Goal: Check status: Check status

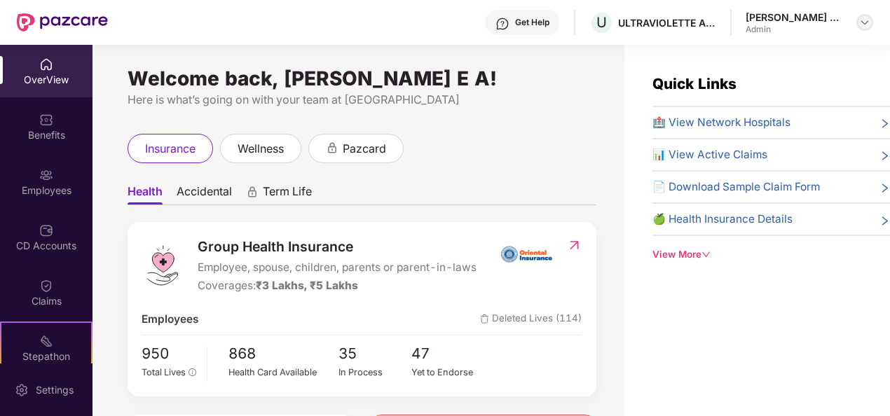
click at [867, 27] on img at bounding box center [864, 22] width 11 height 11
click at [809, 41] on div "Switch to User view Logout A [PERSON_NAME] E A Admin" at bounding box center [799, 91] width 182 height 114
click at [865, 24] on img at bounding box center [864, 22] width 11 height 11
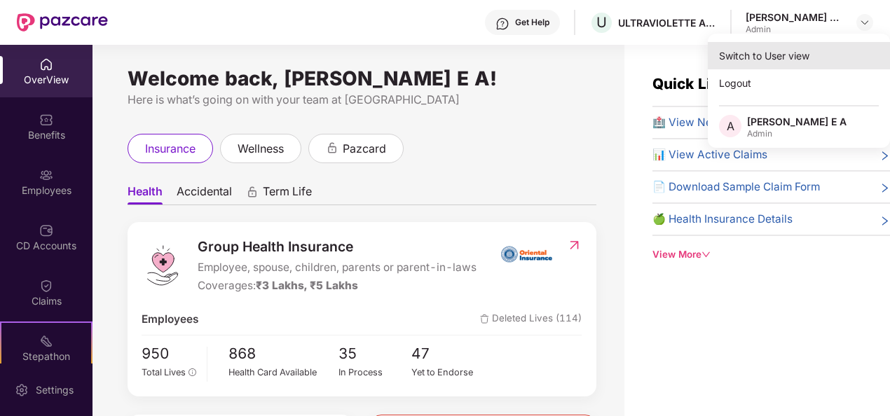
click at [780, 60] on div "Switch to User view" at bounding box center [799, 55] width 182 height 27
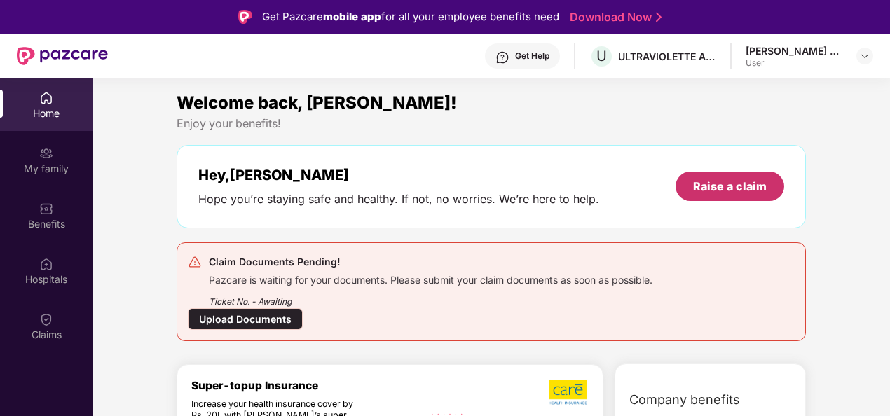
click at [766, 184] on div "Raise a claim" at bounding box center [729, 186] width 109 height 29
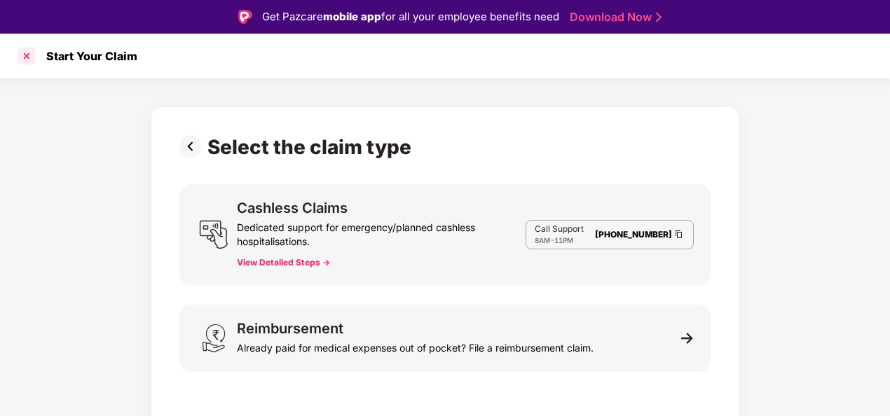
click at [27, 53] on div at bounding box center [26, 56] width 22 height 22
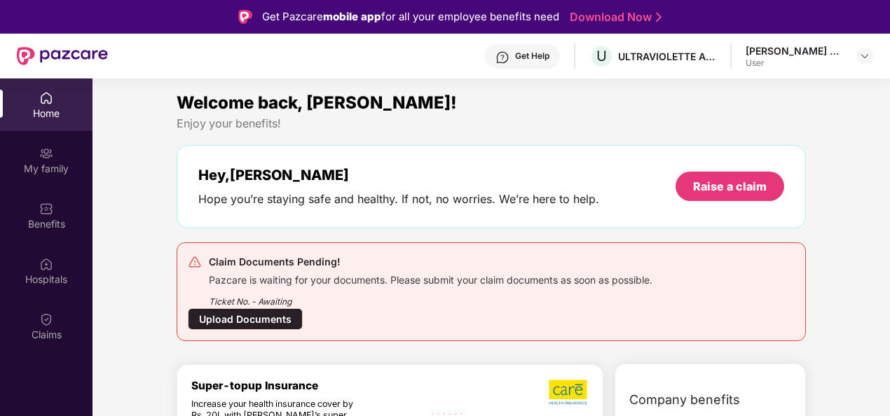
click at [276, 311] on div "Upload Documents" at bounding box center [245, 319] width 115 height 22
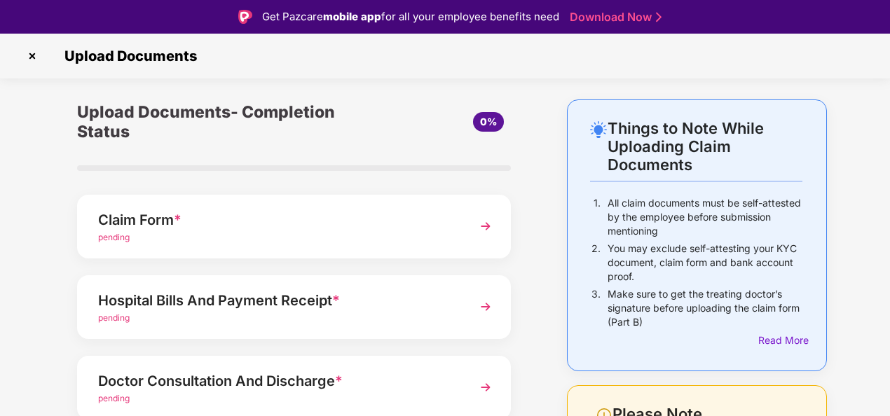
click at [32, 50] on img at bounding box center [32, 56] width 22 height 22
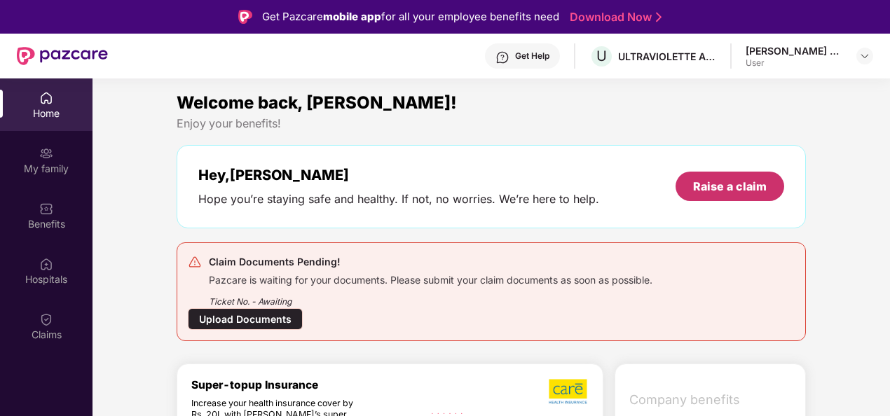
click at [708, 187] on div "Raise a claim" at bounding box center [730, 186] width 74 height 15
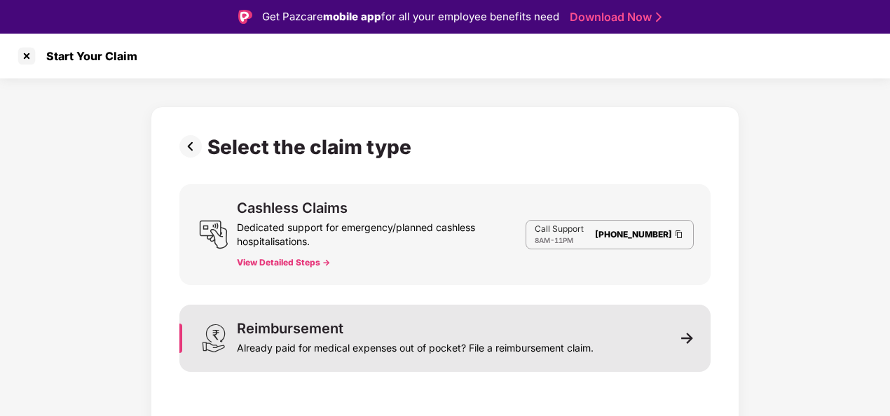
click at [573, 334] on div "Reimbursement Already paid for medical expenses out of pocket? File a reimburse…" at bounding box center [415, 339] width 357 height 34
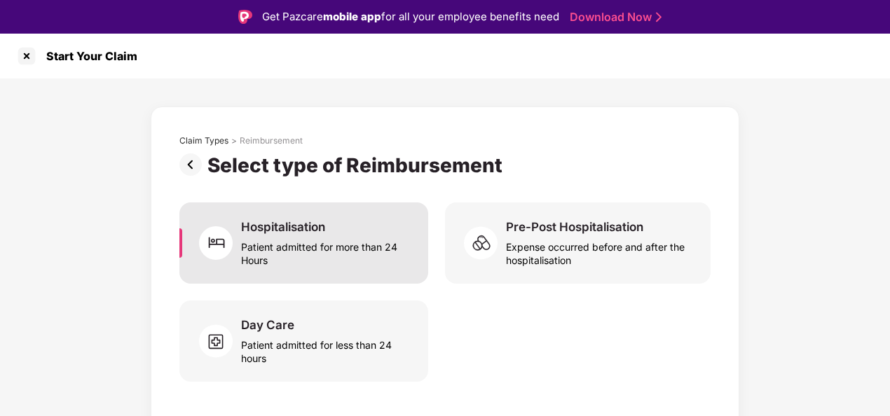
click at [347, 257] on div "Patient admitted for more than 24 Hours" at bounding box center [326, 251] width 170 height 32
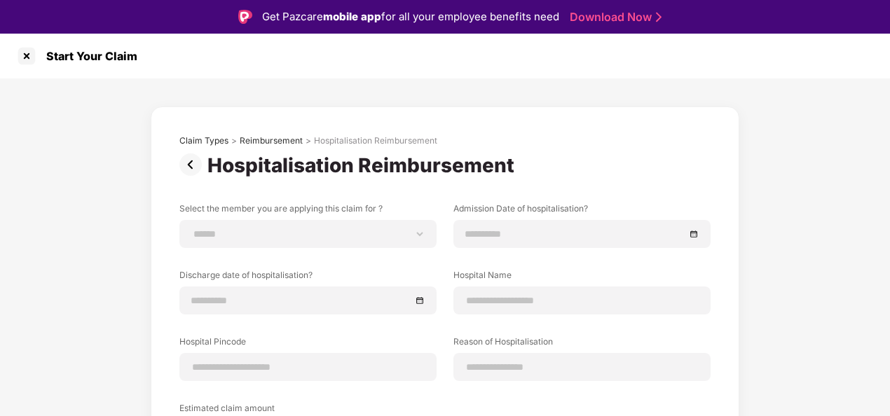
click at [190, 154] on img at bounding box center [193, 164] width 28 height 22
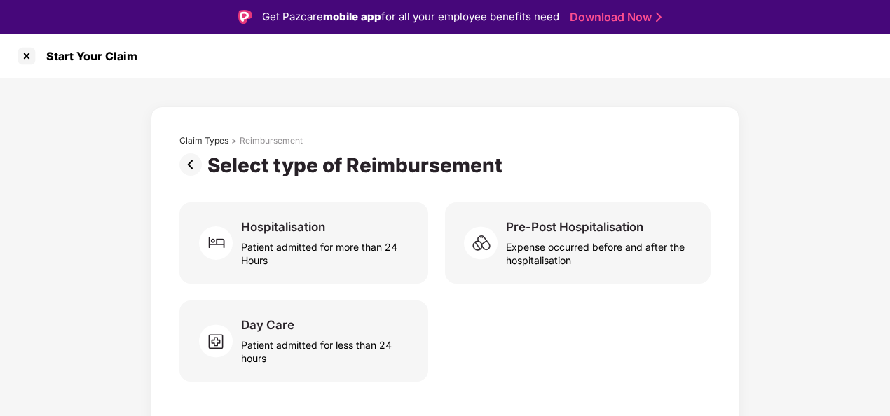
scroll to position [34, 0]
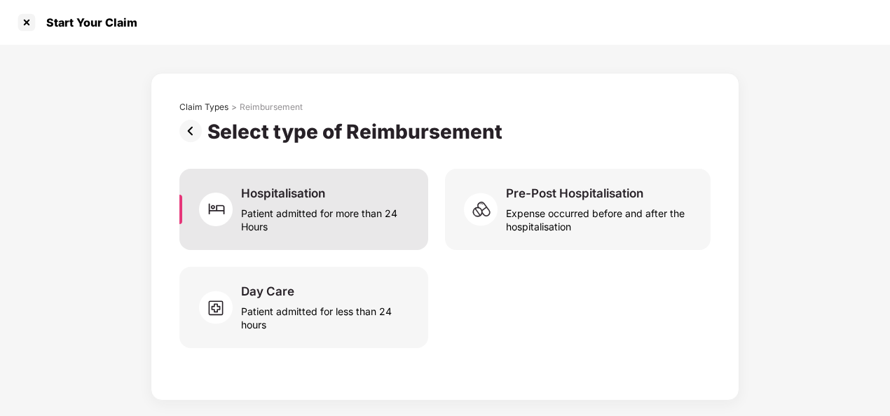
click at [258, 205] on div "Patient admitted for more than 24 Hours" at bounding box center [326, 217] width 170 height 32
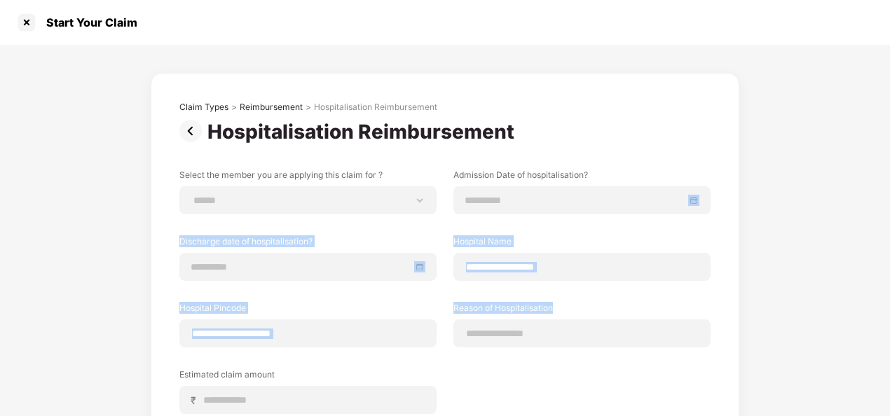
drag, startPoint x: 886, startPoint y: 206, endPoint x: 886, endPoint y: 359, distance: 152.8
click at [886, 359] on div "**********" at bounding box center [445, 308] width 890 height 527
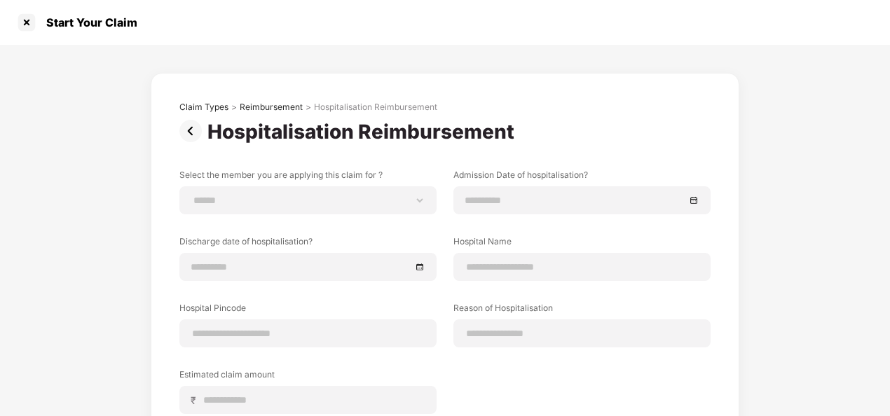
click at [428, 24] on div "Start Your Claim" at bounding box center [445, 22] width 890 height 45
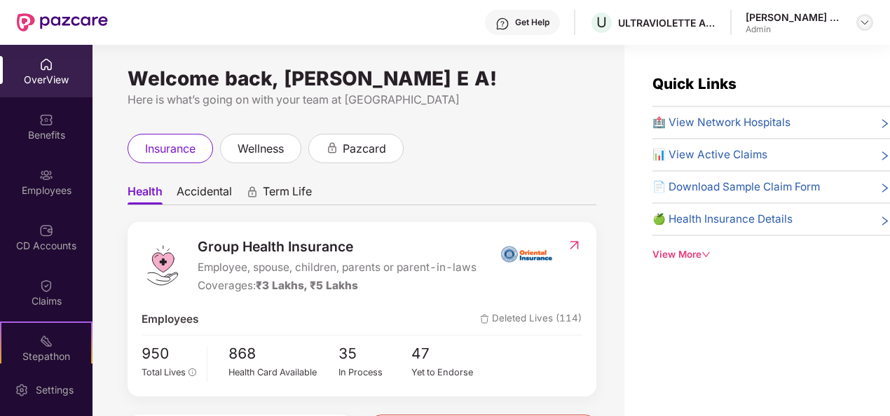
click at [865, 19] on img at bounding box center [864, 22] width 11 height 11
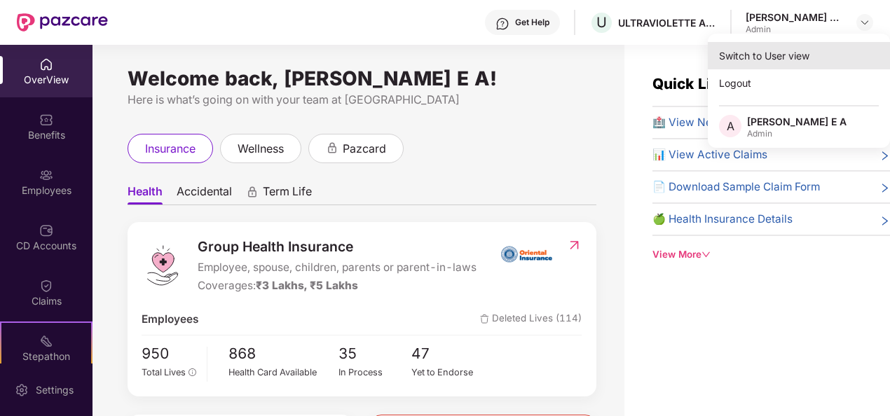
click at [821, 53] on div "Switch to User view" at bounding box center [799, 55] width 182 height 27
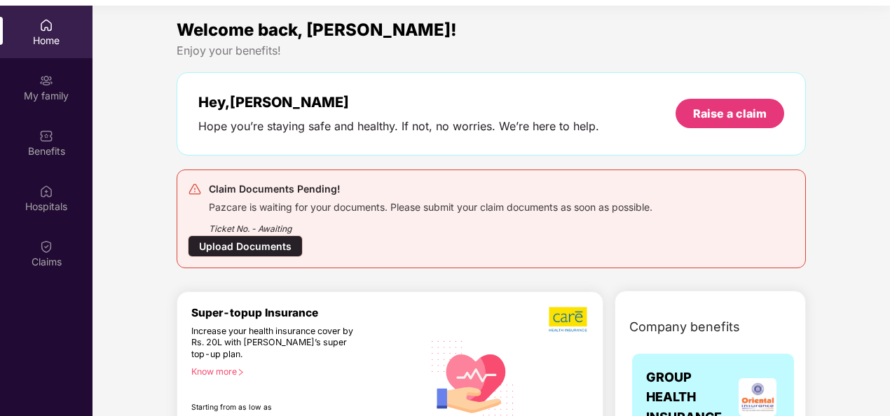
scroll to position [78, 0]
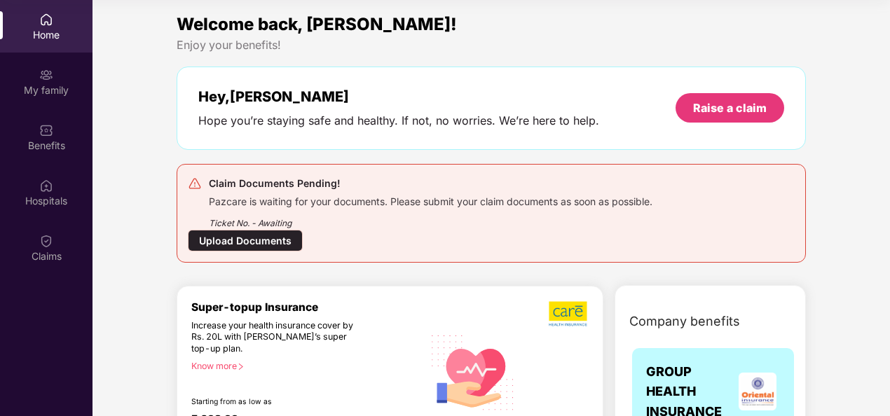
click at [248, 240] on div "Upload Documents" at bounding box center [245, 241] width 115 height 22
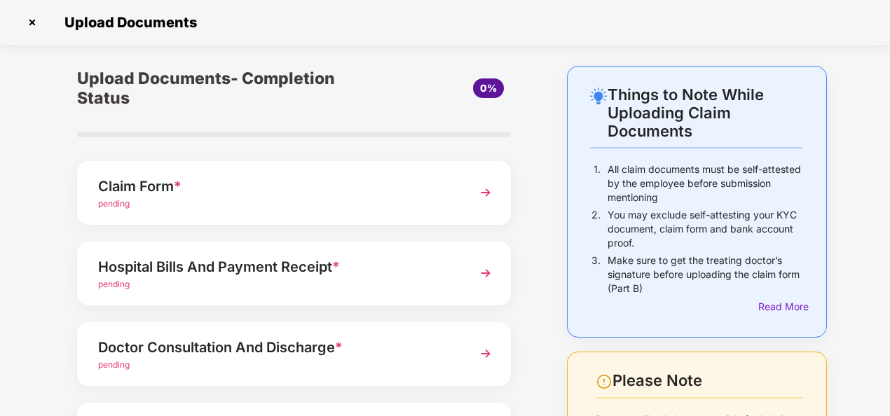
click at [136, 188] on div "Claim Form *" at bounding box center [277, 186] width 359 height 22
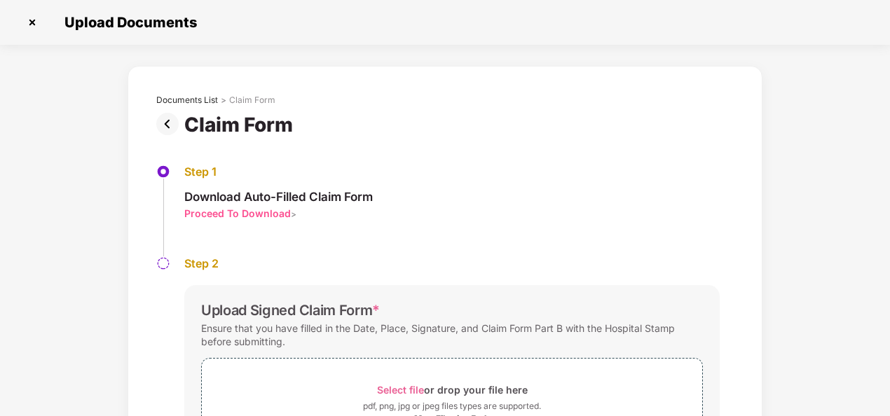
scroll to position [0, 0]
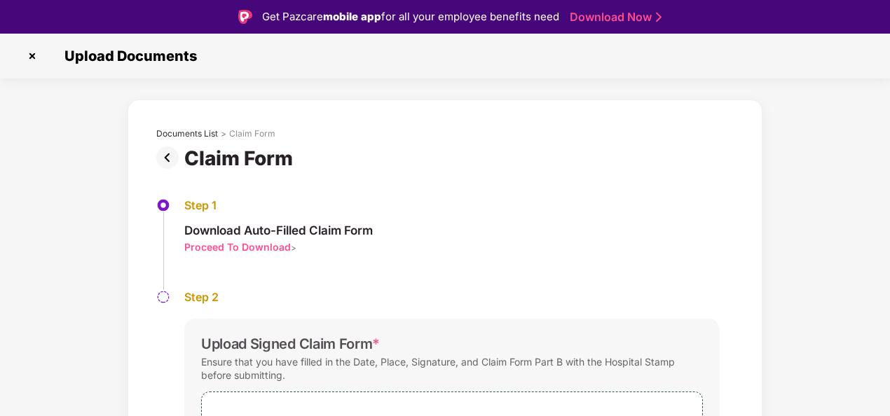
click at [36, 56] on img at bounding box center [32, 56] width 22 height 22
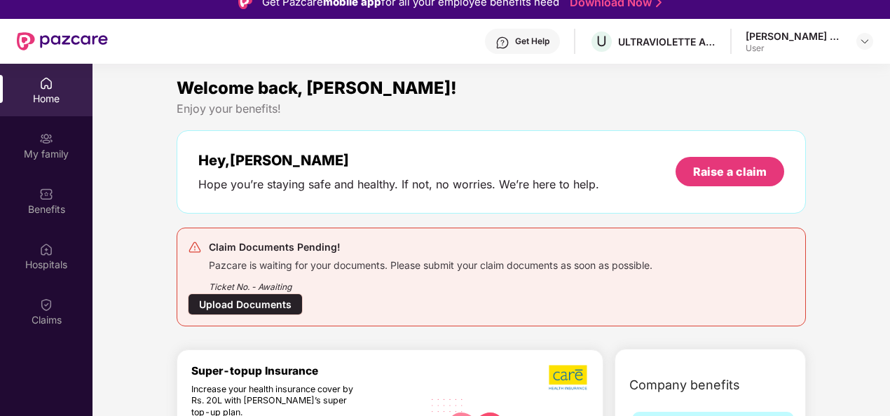
click at [254, 308] on div "Upload Documents" at bounding box center [245, 305] width 115 height 22
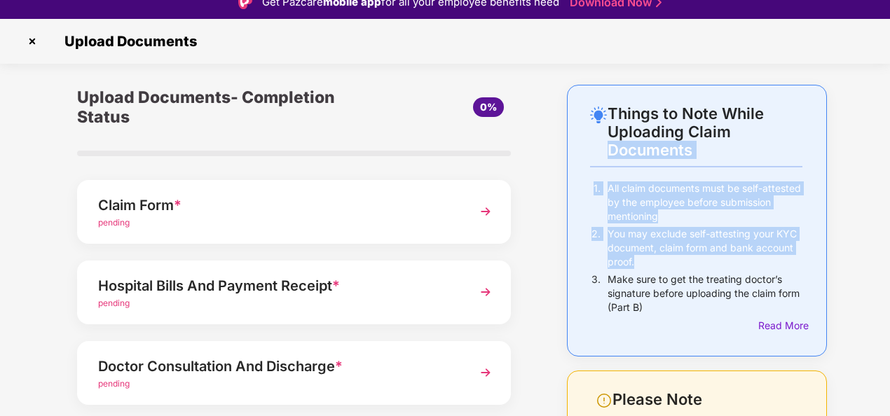
drag, startPoint x: 887, startPoint y: 137, endPoint x: 891, endPoint y: 261, distance: 123.4
click at [889, 261] on html "Get Pazcare mobile app for all your employee benefits need Download Now Upload …" at bounding box center [445, 193] width 890 height 416
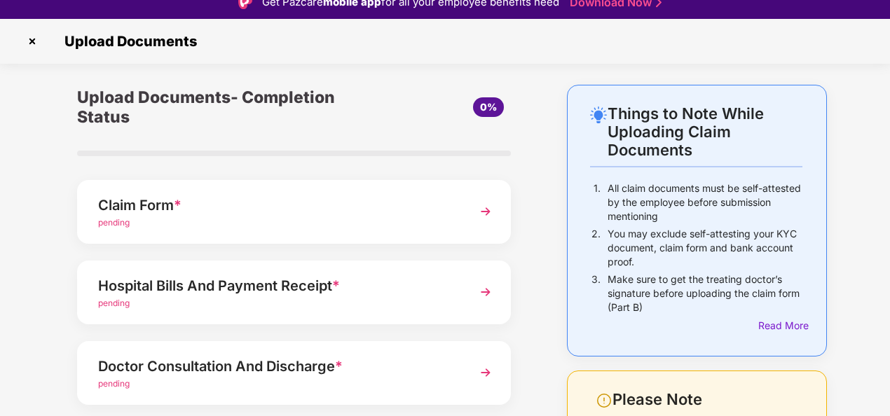
click at [542, 184] on div "Upload Documents- Completion Status 0% Claim Form * pending Hospital Bills And …" at bounding box center [294, 371] width 504 height 573
click at [886, 97] on div "Things to Note While Uploading Claim Documents 1. All claim documents must be s…" at bounding box center [445, 371] width 890 height 573
click at [483, 214] on img at bounding box center [485, 211] width 25 height 25
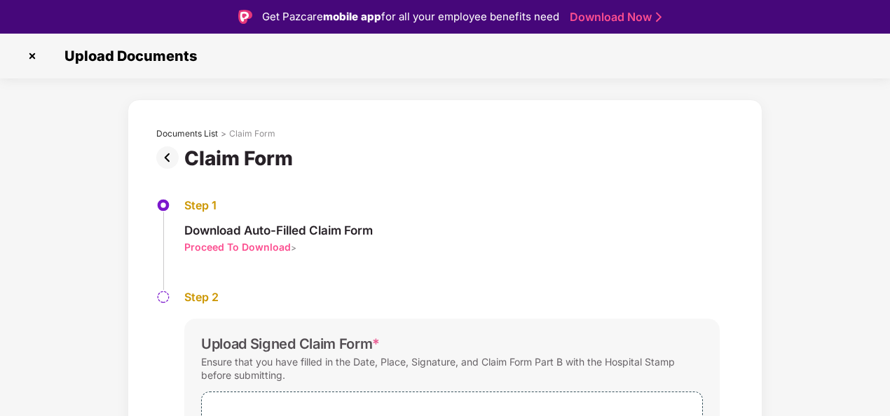
drag, startPoint x: 886, startPoint y: 214, endPoint x: 886, endPoint y: 253, distance: 39.2
click at [886, 253] on div "Documents List > Claim Form Claim Form Step 1 Download Auto-Filled Claim Form P…" at bounding box center [445, 338] width 890 height 476
drag, startPoint x: 886, startPoint y: 253, endPoint x: 699, endPoint y: 167, distance: 206.0
click at [699, 167] on div "Claim Form" at bounding box center [444, 158] width 577 height 24
click at [255, 248] on div "Proceed To Download" at bounding box center [237, 246] width 107 height 13
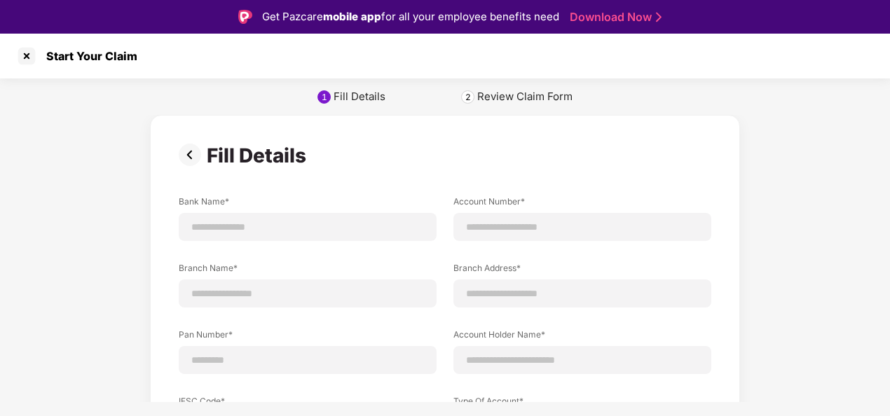
click at [186, 156] on img at bounding box center [193, 155] width 28 height 22
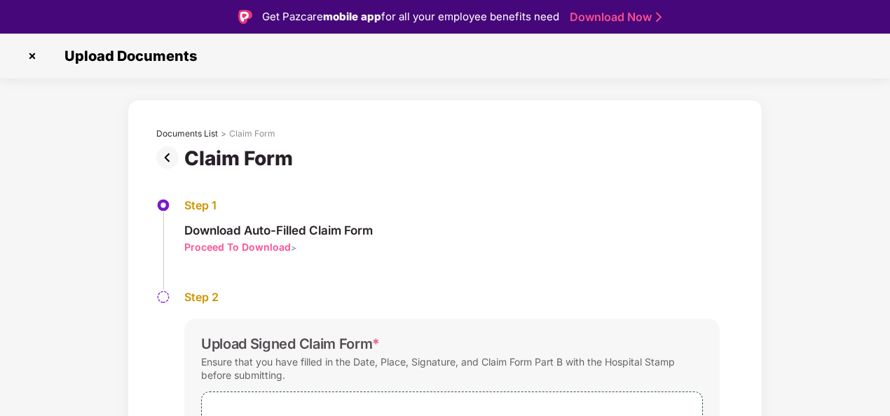
scroll to position [34, 0]
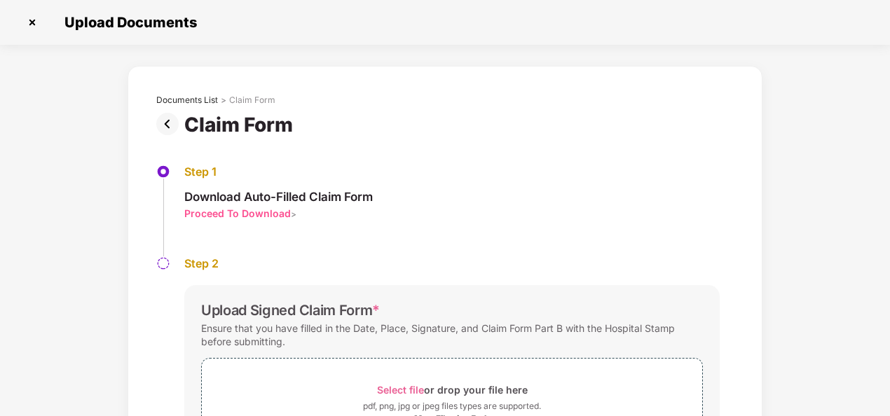
click at [164, 118] on img at bounding box center [170, 124] width 28 height 22
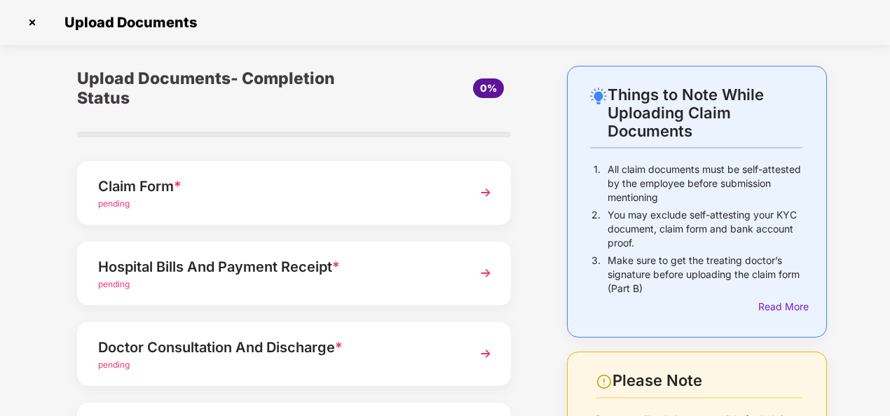
click at [167, 189] on div "Claim Form *" at bounding box center [277, 186] width 359 height 22
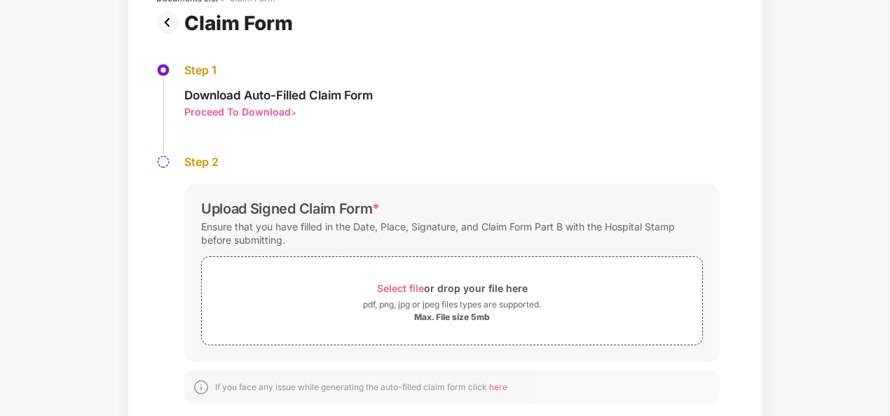
scroll to position [0, 0]
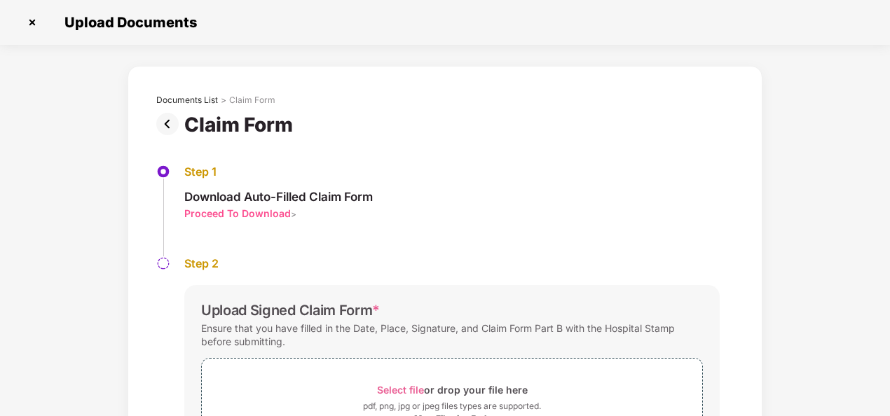
click at [161, 118] on img at bounding box center [170, 124] width 28 height 22
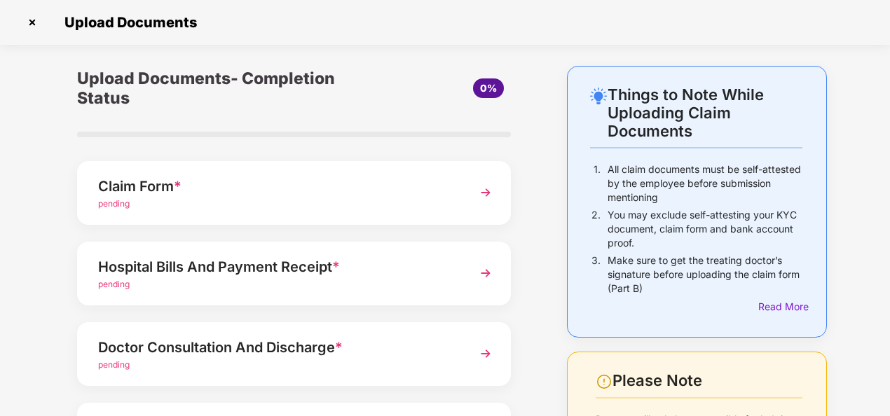
click at [163, 270] on div "Hospital Bills And Payment Receipt *" at bounding box center [277, 267] width 359 height 22
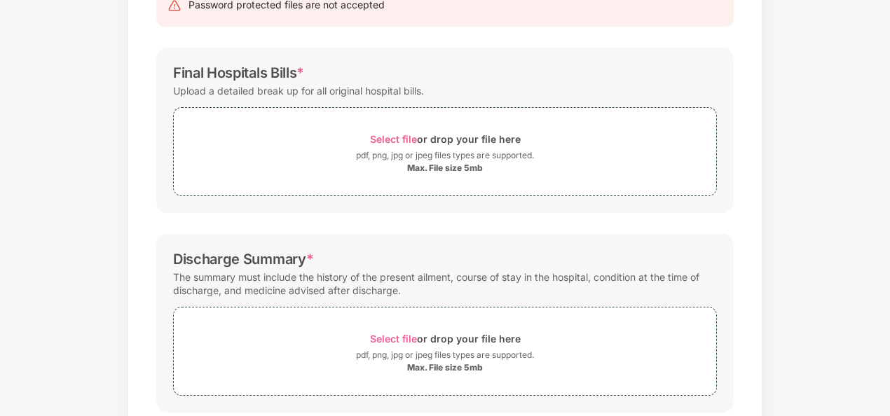
scroll to position [170, 0]
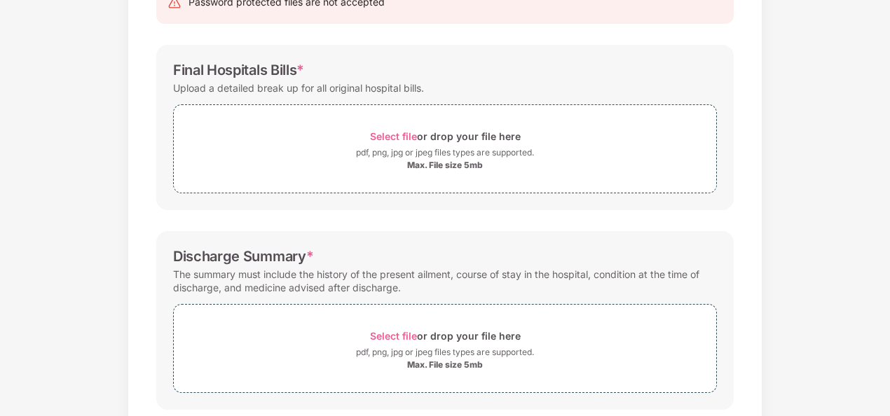
drag, startPoint x: 887, startPoint y: 148, endPoint x: 881, endPoint y: 195, distance: 47.3
click at [881, 195] on div "Documents List > Hospital bills and Payment receipt Hospital bills and Payment …" at bounding box center [445, 288] width 890 height 785
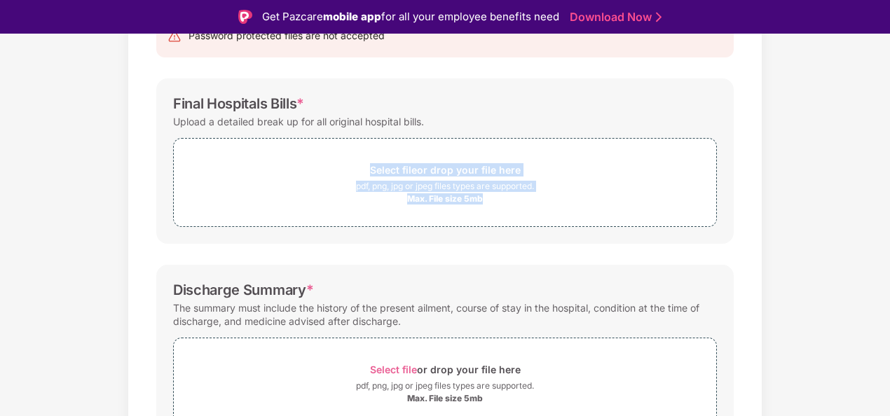
drag, startPoint x: 796, startPoint y: 139, endPoint x: 809, endPoint y: 127, distance: 17.3
click at [809, 127] on div "Documents List > Hospital bills and Payment receipt Hospital bills and Payment …" at bounding box center [445, 321] width 890 height 785
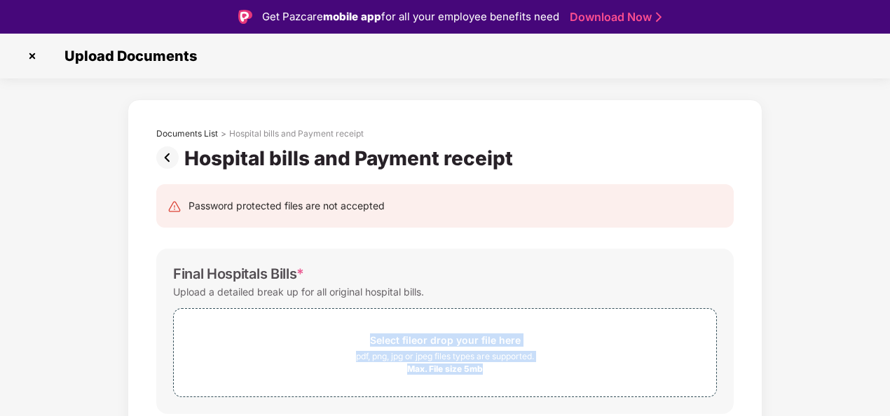
click at [163, 160] on img at bounding box center [170, 157] width 28 height 22
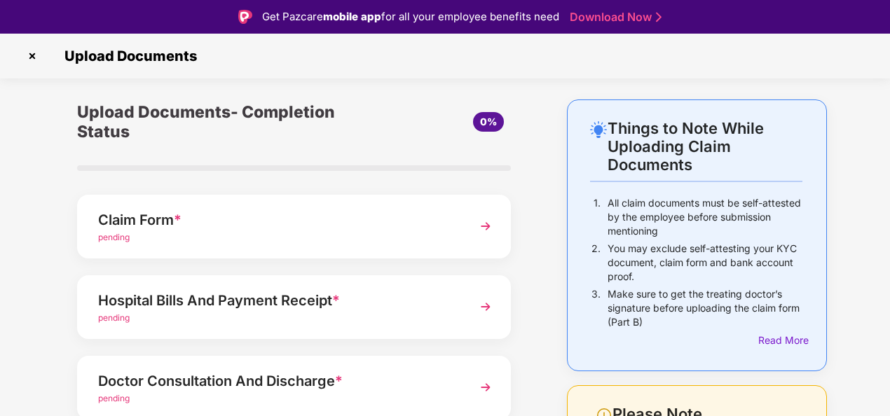
scroll to position [34, 0]
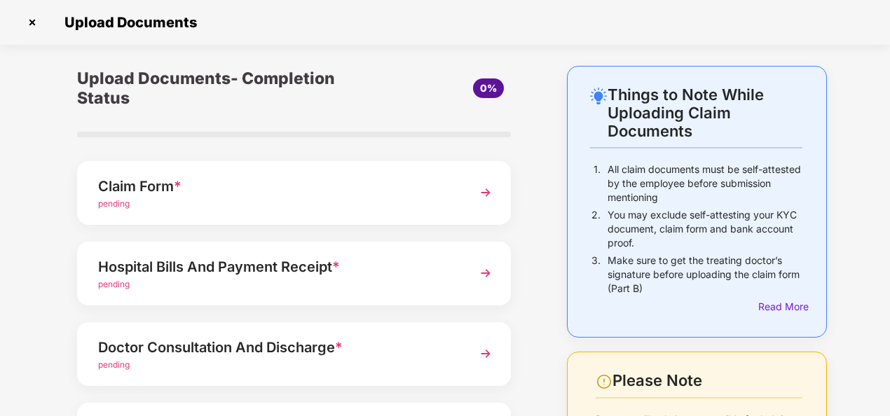
click at [486, 353] on img at bounding box center [485, 353] width 25 height 25
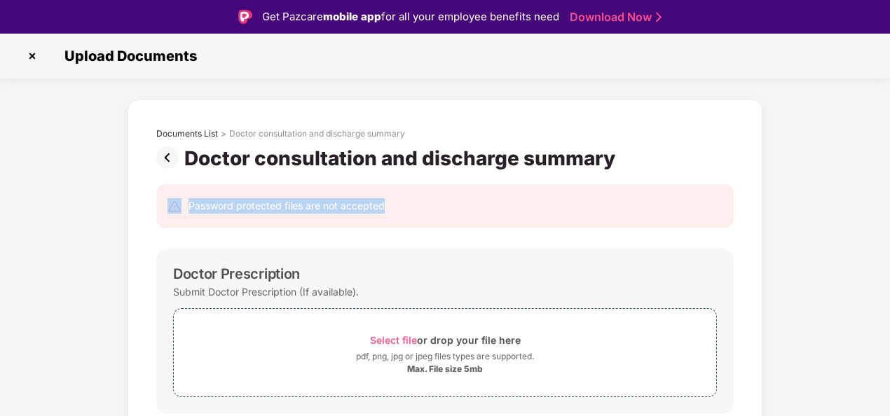
drag, startPoint x: 887, startPoint y: 158, endPoint x: 891, endPoint y: 205, distance: 47.1
click at [889, 205] on html "Get Pazcare mobile app for all your employee benefits need Download Now Upload …" at bounding box center [445, 208] width 890 height 416
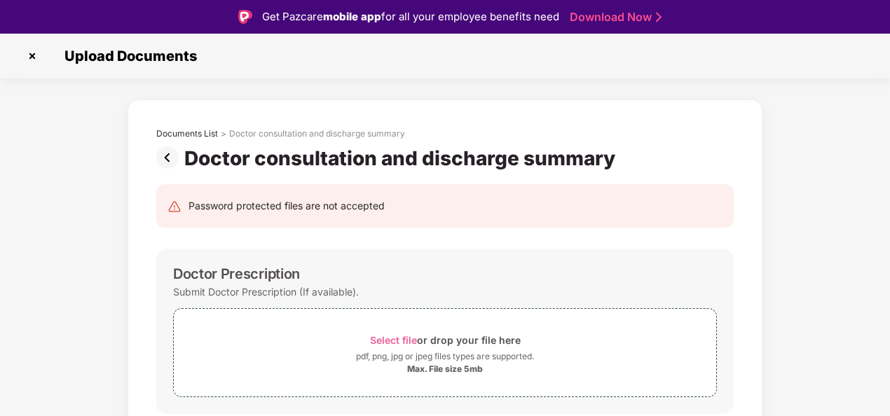
drag, startPoint x: 891, startPoint y: 205, endPoint x: 805, endPoint y: 243, distance: 93.8
click at [170, 158] on img at bounding box center [170, 157] width 28 height 22
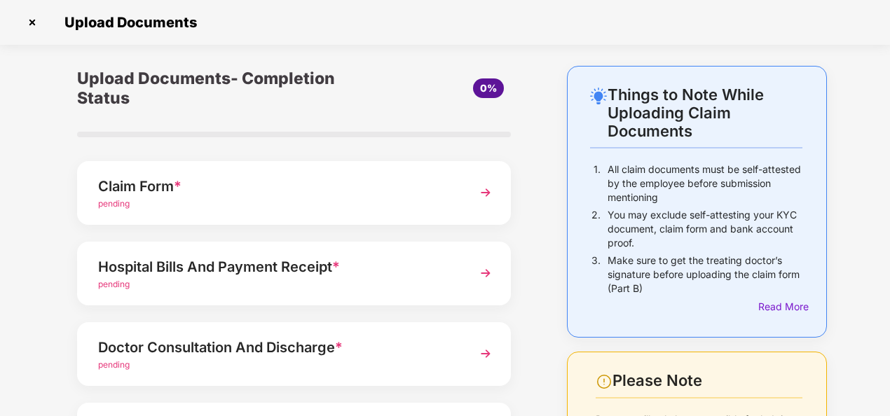
click at [29, 17] on img at bounding box center [32, 22] width 22 height 22
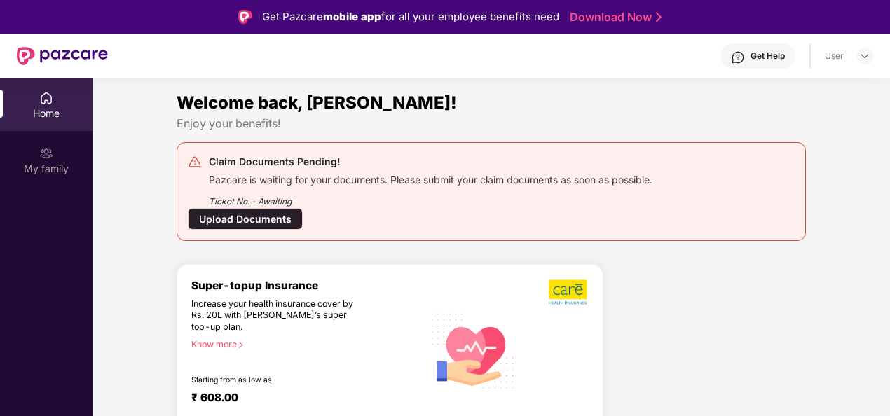
click at [39, 107] on div "Home" at bounding box center [46, 114] width 92 height 14
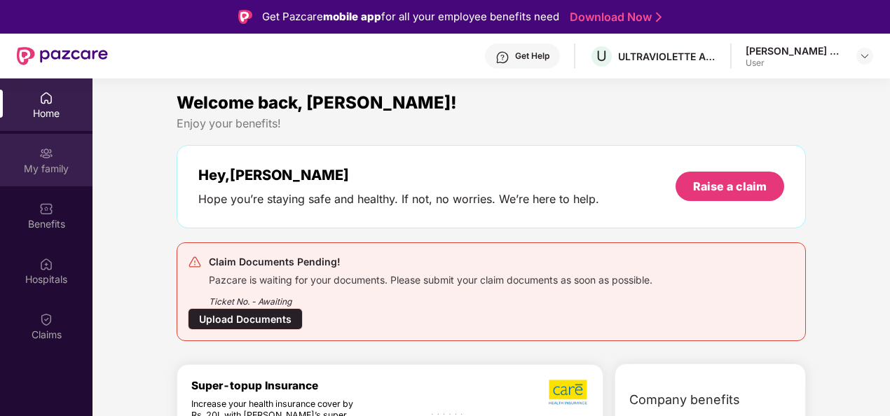
click at [39, 158] on img at bounding box center [46, 153] width 14 height 14
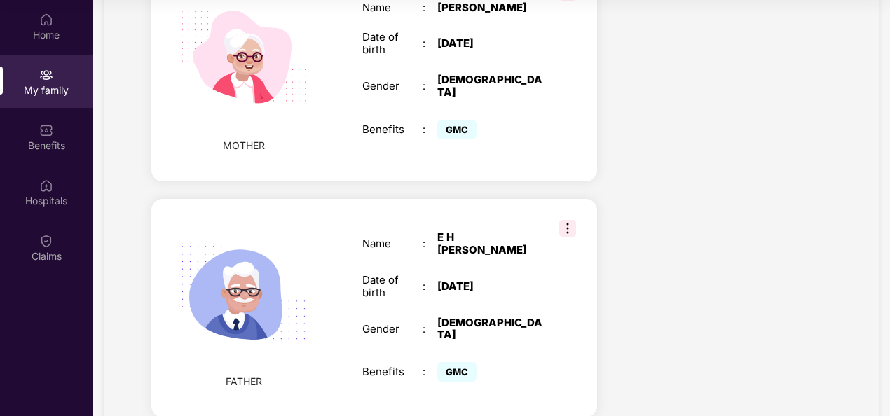
scroll to position [1127, 0]
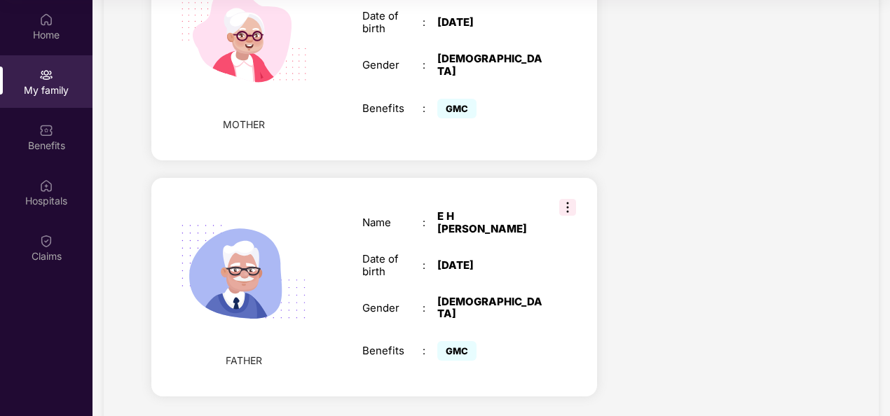
click at [48, 94] on div "My family" at bounding box center [46, 90] width 92 height 14
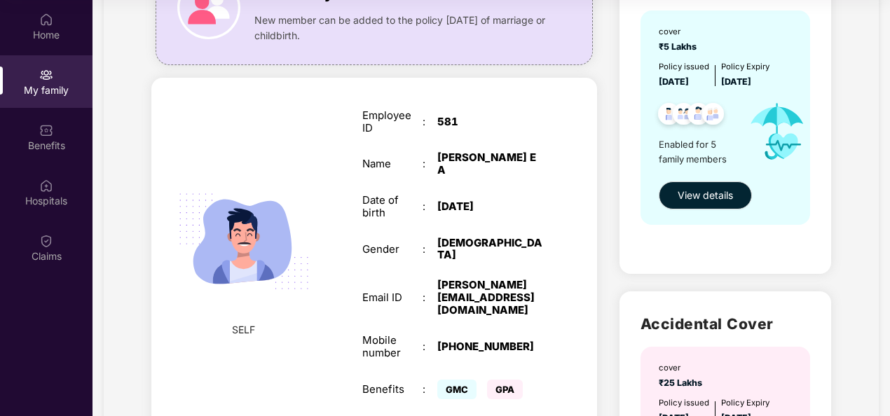
scroll to position [0, 0]
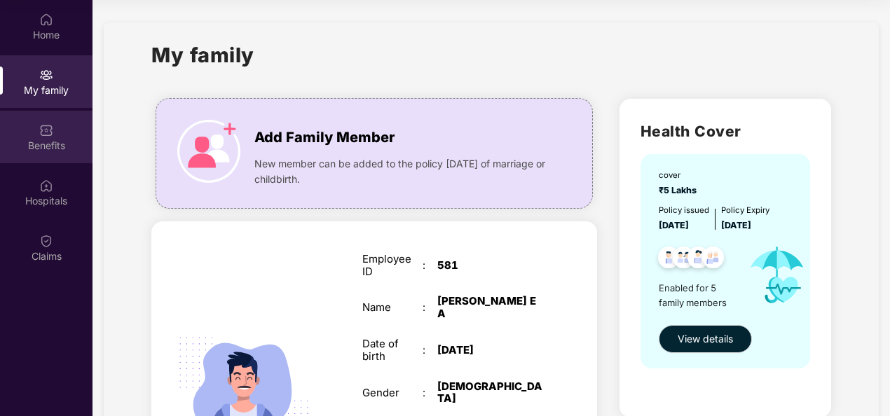
click at [50, 139] on div "Benefits" at bounding box center [46, 146] width 92 height 14
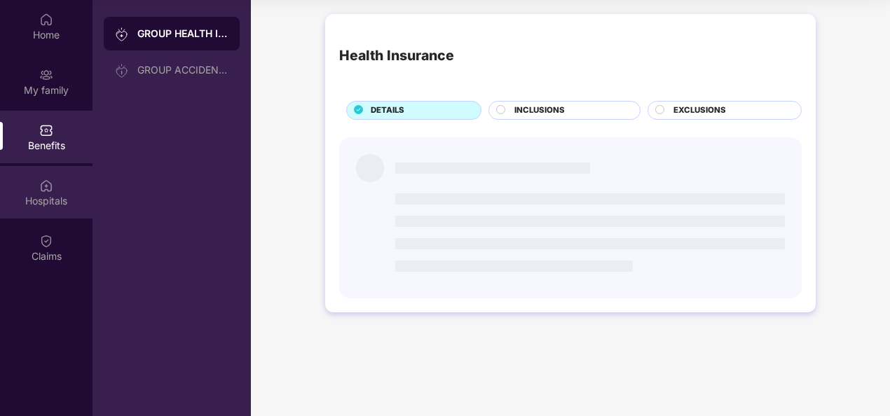
click at [35, 190] on div "Hospitals" at bounding box center [46, 192] width 92 height 53
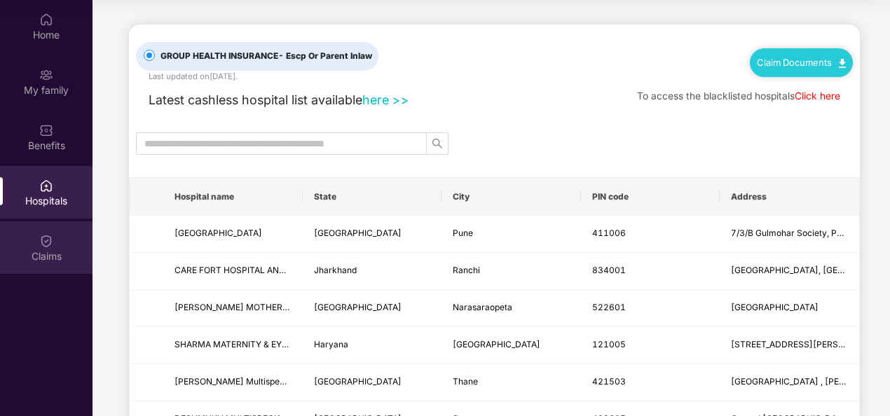
click at [46, 249] on div "Claims" at bounding box center [46, 256] width 92 height 14
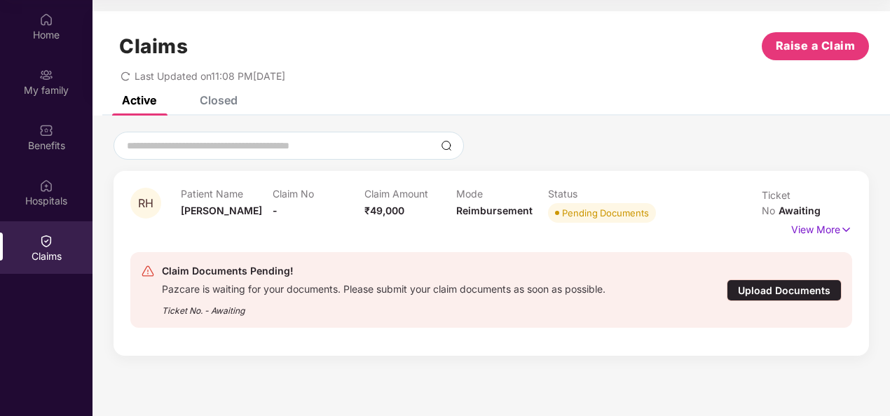
click at [416, 212] on div "Claim Amount ₹49,000" at bounding box center [410, 207] width 92 height 39
click at [847, 222] on img at bounding box center [846, 229] width 12 height 15
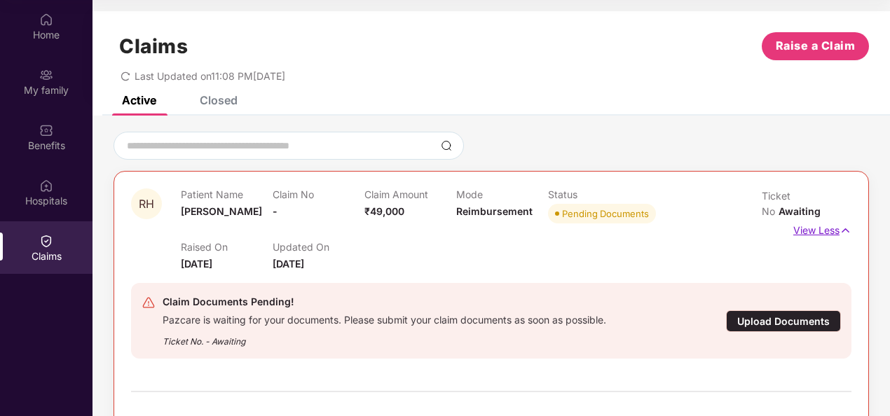
click at [847, 223] on img at bounding box center [845, 230] width 12 height 15
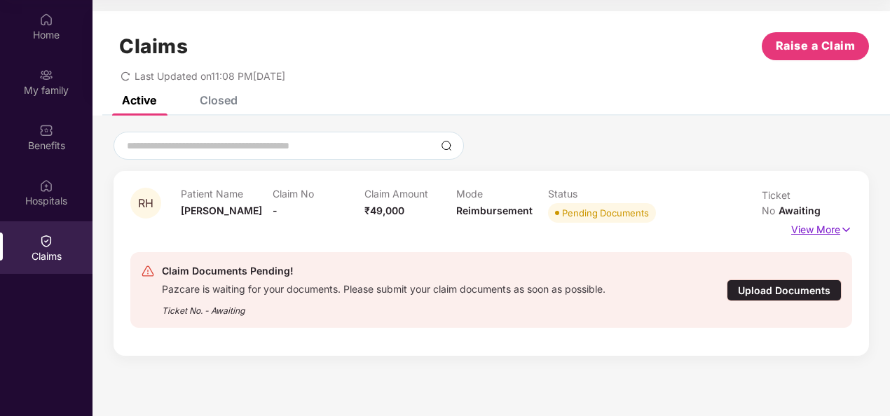
click at [847, 222] on img at bounding box center [846, 229] width 12 height 15
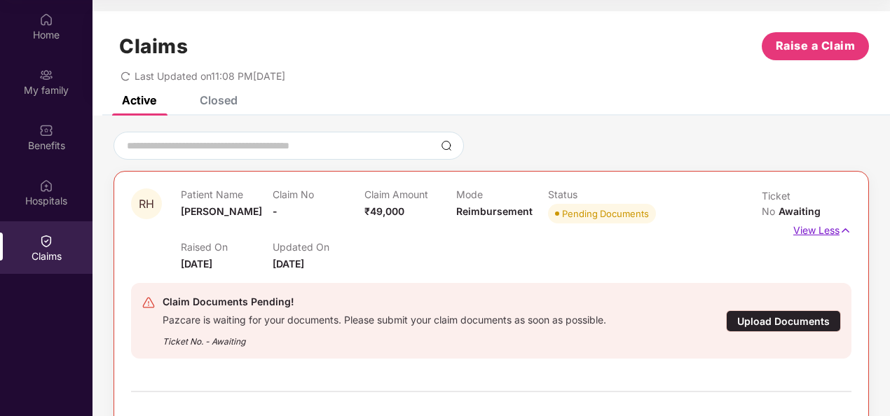
click at [845, 223] on img at bounding box center [845, 230] width 12 height 15
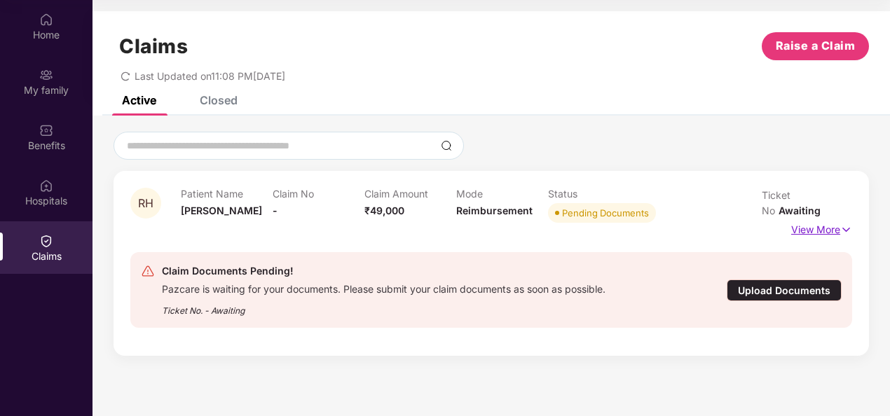
click at [845, 222] on img at bounding box center [846, 229] width 12 height 15
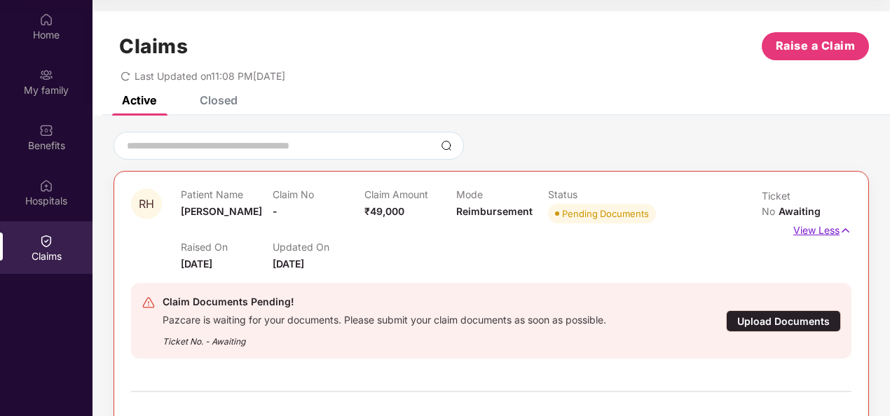
click at [845, 223] on img at bounding box center [845, 230] width 12 height 15
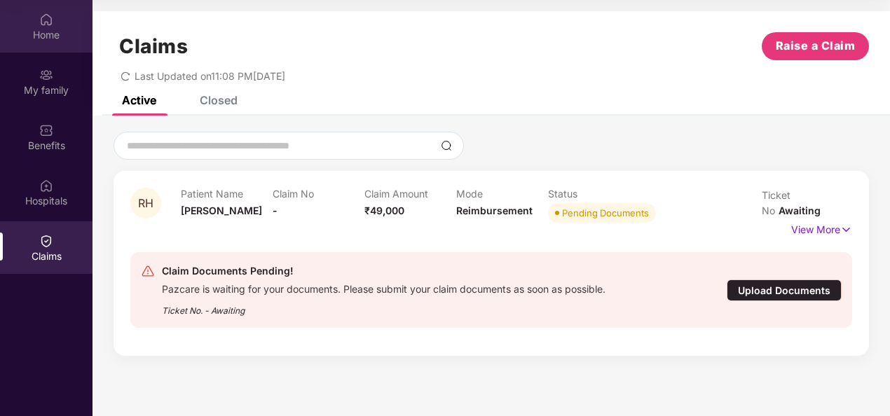
click at [39, 14] on img at bounding box center [46, 20] width 14 height 14
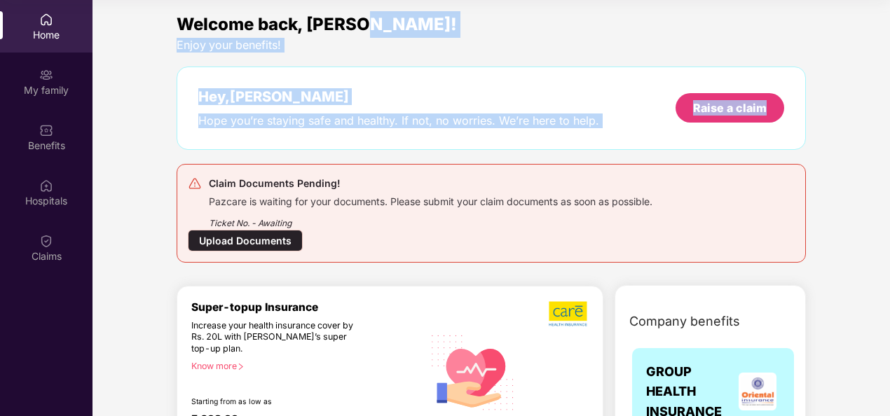
drag, startPoint x: 885, startPoint y: 57, endPoint x: 885, endPoint y: 25, distance: 32.2
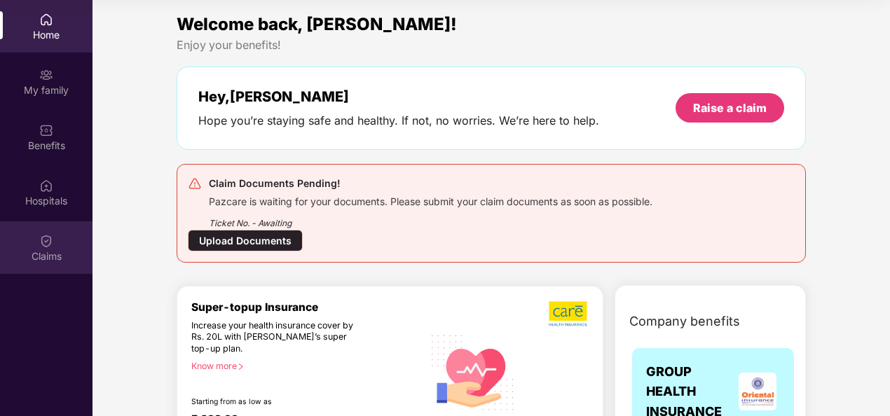
click at [48, 233] on div at bounding box center [46, 240] width 14 height 14
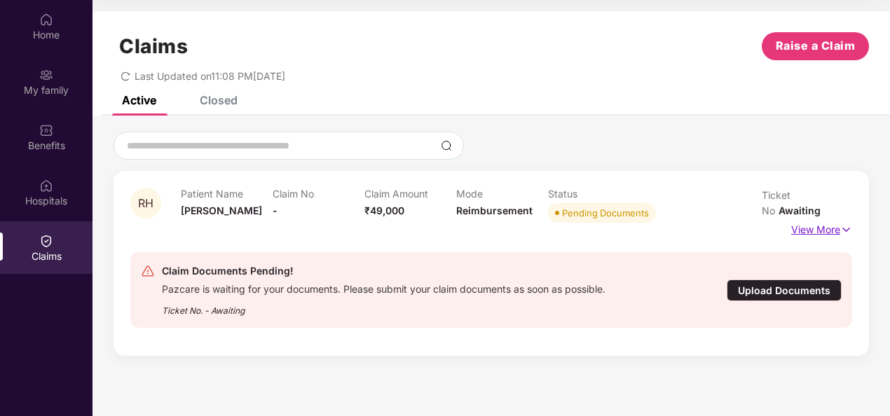
click at [833, 219] on p "View More" at bounding box center [821, 228] width 61 height 19
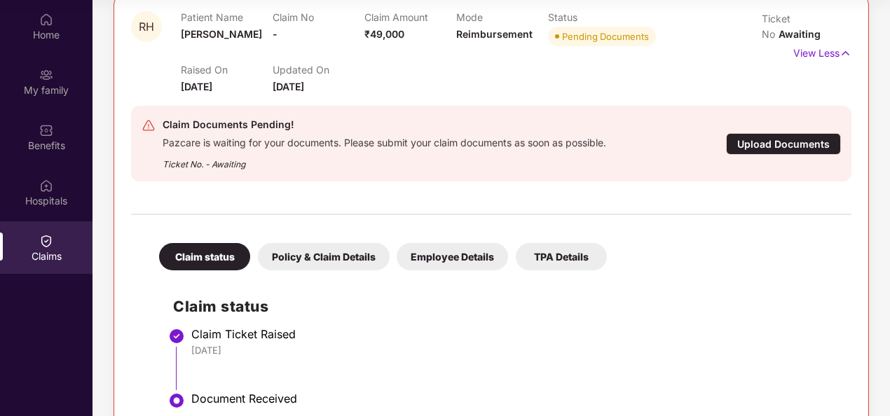
scroll to position [222, 0]
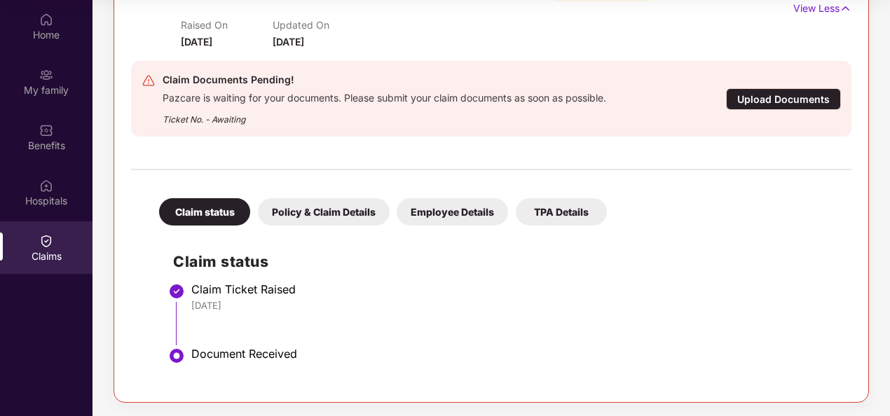
click at [341, 202] on div "Policy & Claim Details" at bounding box center [324, 211] width 132 height 27
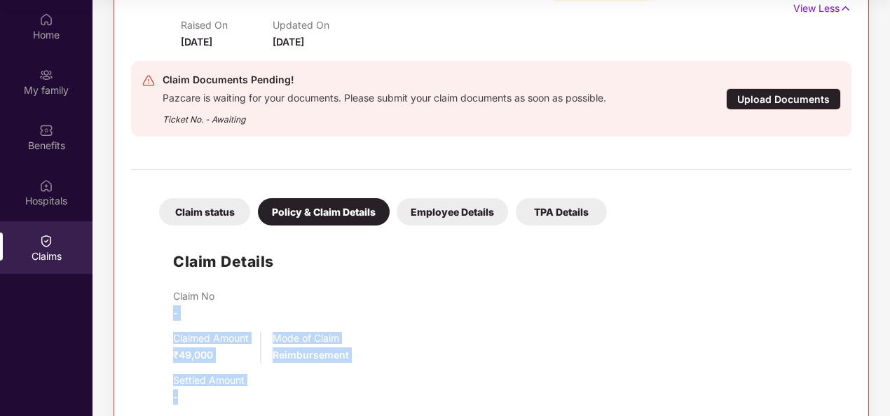
drag, startPoint x: 886, startPoint y: 284, endPoint x: 879, endPoint y: 389, distance: 105.3
click at [879, 389] on div "RH Patient Name [PERSON_NAME] Claim No - Claim Amount ₹49,000 Mode Reimbursemen…" at bounding box center [490, 282] width 797 height 745
drag, startPoint x: 879, startPoint y: 389, endPoint x: 633, endPoint y: 258, distance: 279.3
click at [601, 294] on div "Claim No -" at bounding box center [505, 305] width 664 height 31
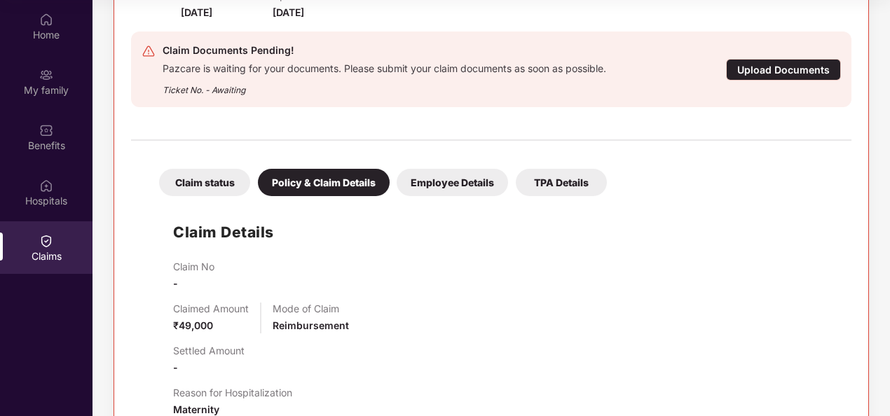
scroll to position [249, 0]
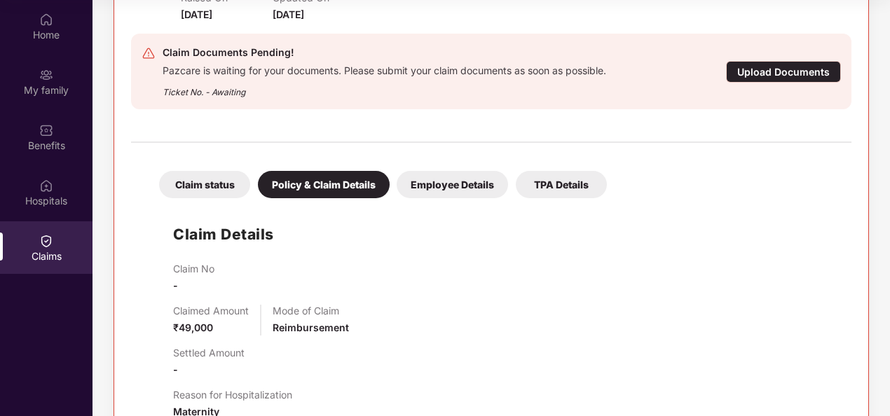
click at [455, 177] on div "Employee Details" at bounding box center [452, 184] width 111 height 27
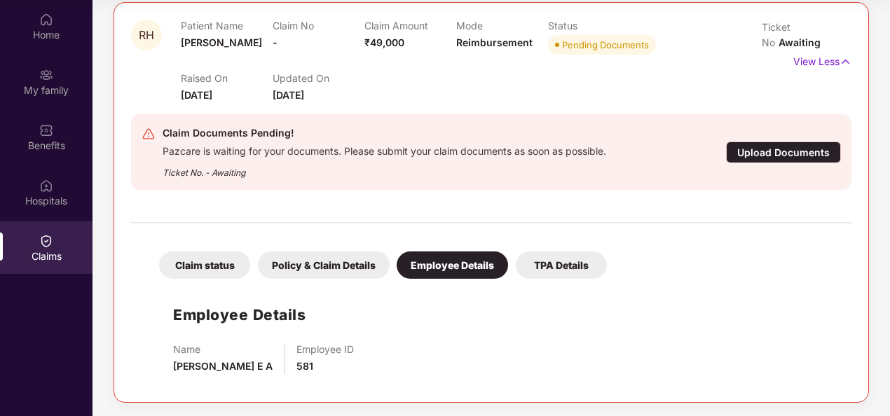
click at [575, 272] on div "TPA Details" at bounding box center [561, 265] width 91 height 27
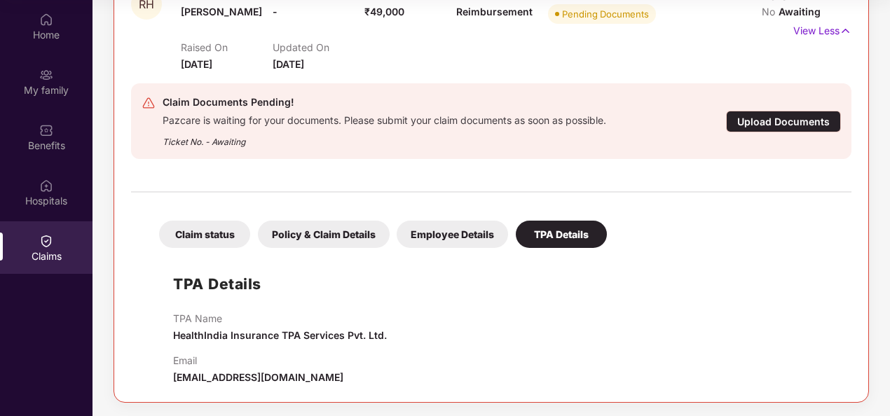
click at [442, 230] on div "Employee Details" at bounding box center [452, 234] width 111 height 27
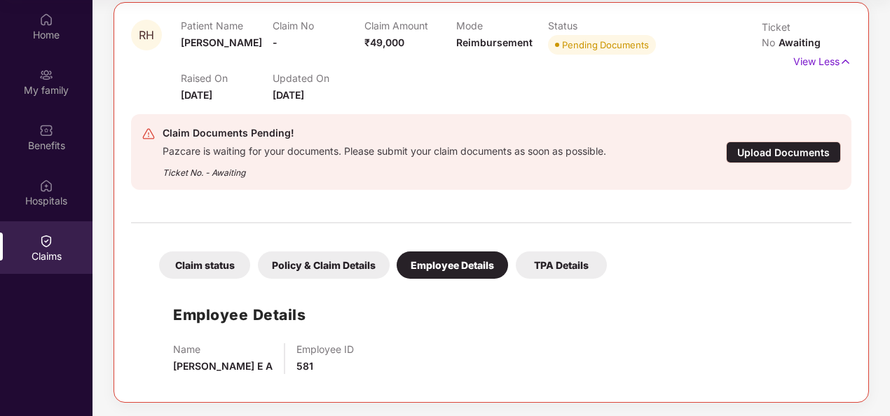
click at [296, 247] on div "Claim status Policy & Claim Details Employee Details TPA Details" at bounding box center [376, 258] width 462 height 41
click at [291, 256] on div "Policy & Claim Details" at bounding box center [324, 265] width 132 height 27
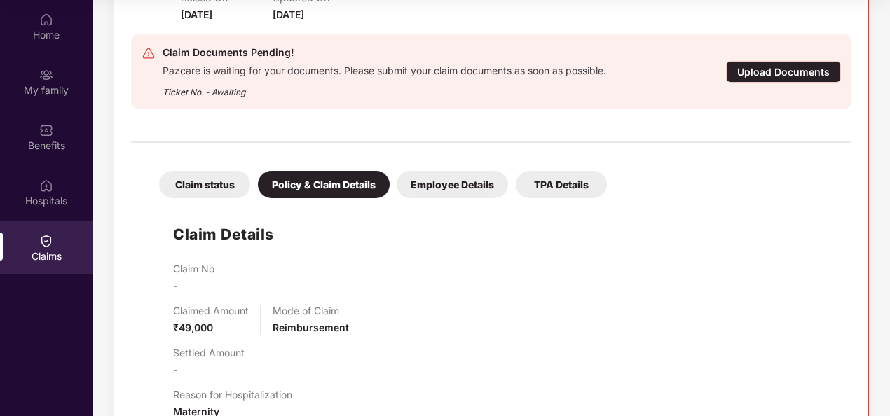
click at [214, 178] on div "Claim status" at bounding box center [204, 184] width 91 height 27
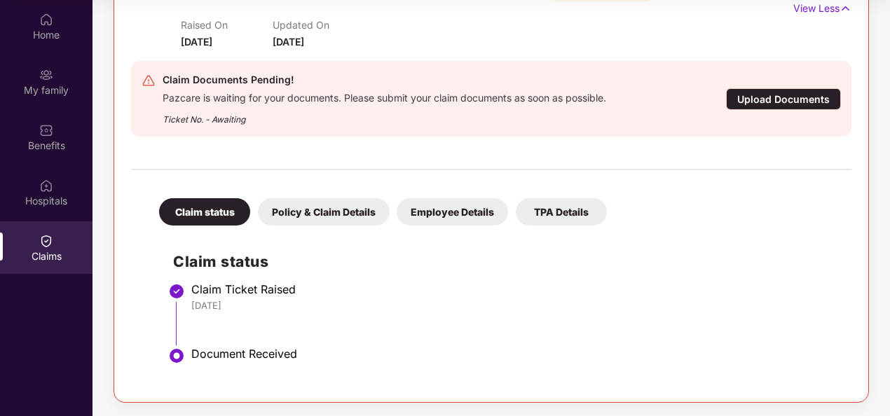
drag, startPoint x: 263, startPoint y: 303, endPoint x: 181, endPoint y: 296, distance: 83.0
click at [181, 296] on li "Claim Ticket Raised [DATE]" at bounding box center [505, 319] width 664 height 64
click at [355, 303] on div "[DATE]" at bounding box center [514, 305] width 646 height 13
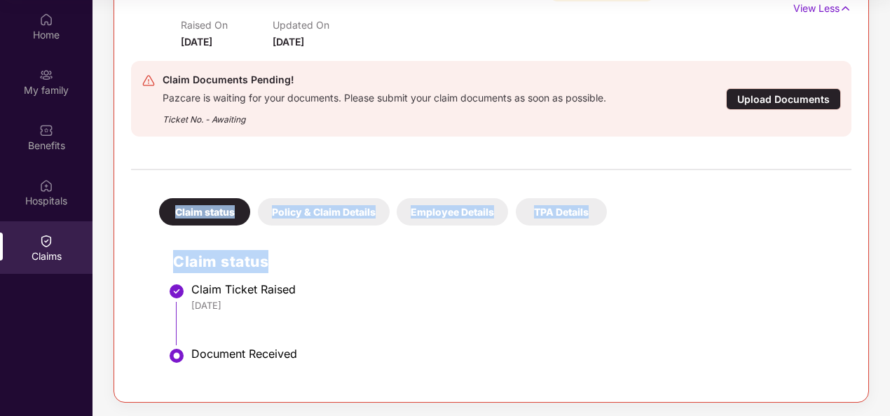
drag, startPoint x: 888, startPoint y: 207, endPoint x: 893, endPoint y: 76, distance: 131.2
click at [889, 76] on html "Get Pazcare mobile app for all your employee benefits need Download Now Get Hel…" at bounding box center [445, 130] width 890 height 416
click at [811, 166] on div at bounding box center [491, 162] width 720 height 29
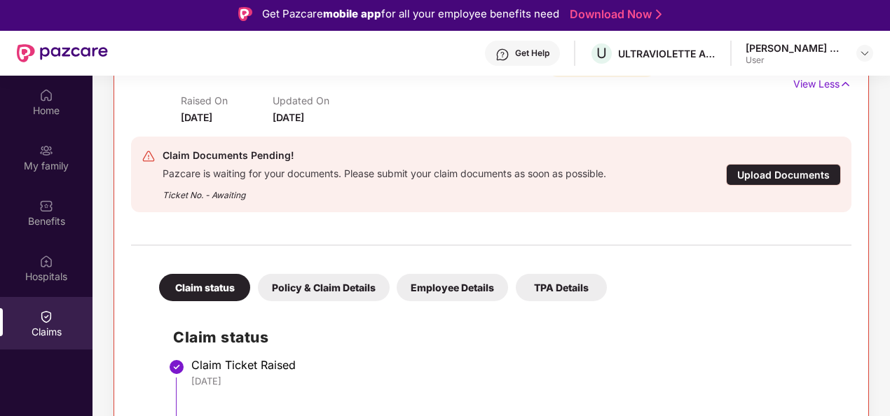
scroll to position [0, 0]
